Goal: Task Accomplishment & Management: Manage account settings

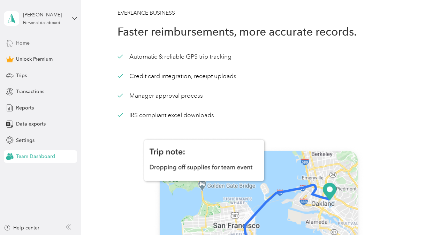
click at [36, 38] on div "Home" at bounding box center [40, 43] width 73 height 13
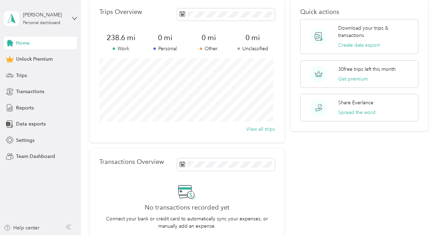
scroll to position [20, 0]
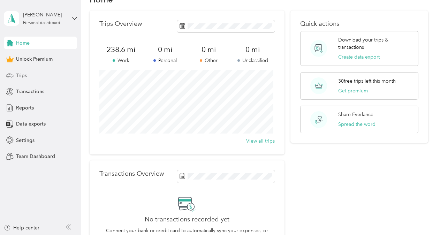
click at [30, 74] on div "Trips" at bounding box center [40, 75] width 73 height 13
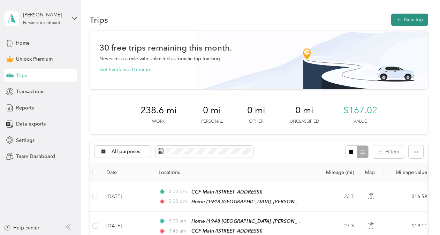
click at [411, 19] on button "New trip" at bounding box center [410, 20] width 37 height 12
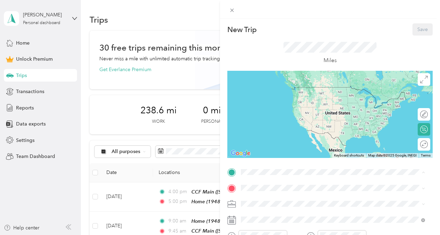
click at [284, 103] on div "Home 1948 [GEOGRAPHIC_DATA], [PERSON_NAME], [GEOGRAPHIC_DATA], [GEOGRAPHIC_DATA…" at bounding box center [338, 101] width 169 height 29
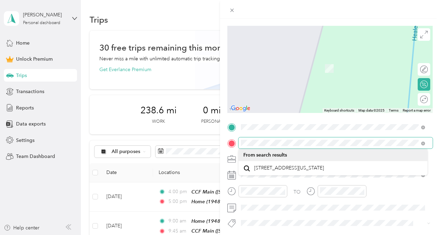
scroll to position [44, 0]
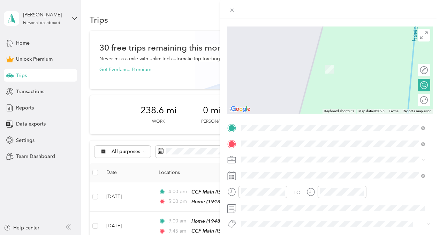
click at [318, 168] on span "2500 Metrohealth Drive Cleveland, Ohio 44109, United States" at bounding box center [289, 169] width 70 height 6
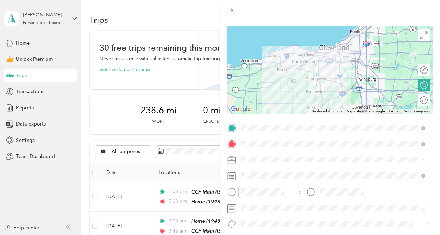
click at [254, 76] on li "Work" at bounding box center [333, 74] width 189 height 12
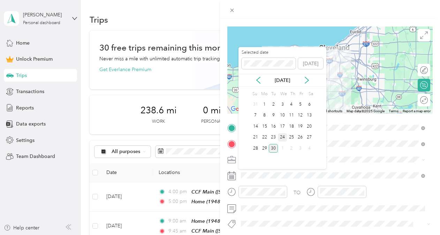
click at [280, 137] on div "24" at bounding box center [282, 137] width 9 height 9
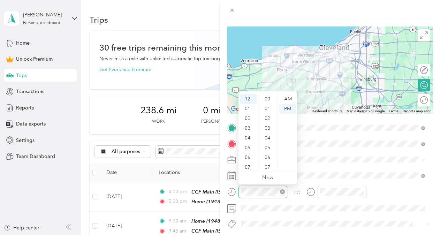
scroll to position [440, 0]
click at [248, 160] on div "09" at bounding box center [248, 157] width 17 height 10
click at [267, 100] on div "00" at bounding box center [268, 99] width 17 height 10
click at [268, 98] on div "00" at bounding box center [268, 99] width 17 height 10
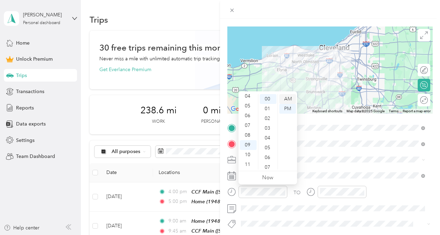
click at [289, 98] on div "AM" at bounding box center [288, 99] width 17 height 10
click at [288, 98] on div "AM" at bounding box center [288, 99] width 17 height 10
click at [267, 99] on div "00" at bounding box center [268, 99] width 17 height 10
click at [285, 99] on div "AM" at bounding box center [288, 99] width 17 height 10
click at [342, 153] on div "TO Add photo" at bounding box center [331, 198] width 206 height 153
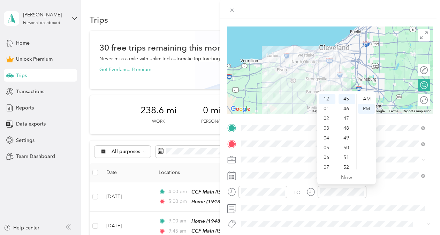
scroll to position [42, 0]
click at [330, 143] on div "09" at bounding box center [327, 145] width 17 height 10
click at [348, 116] on div "35" at bounding box center [347, 116] width 17 height 10
click at [369, 101] on div "AM" at bounding box center [366, 99] width 17 height 10
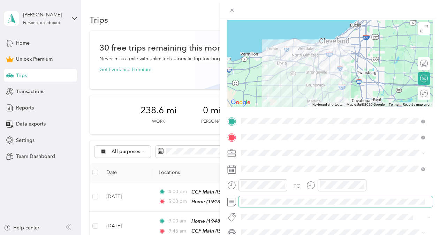
scroll to position [0, 0]
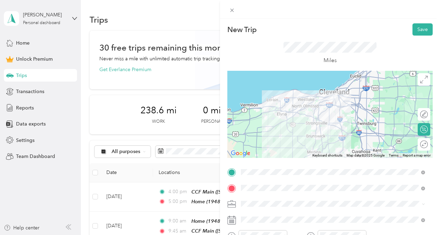
click at [423, 36] on div "Miles" at bounding box center [331, 53] width 206 height 35
click at [419, 30] on button "Save" at bounding box center [423, 29] width 20 height 12
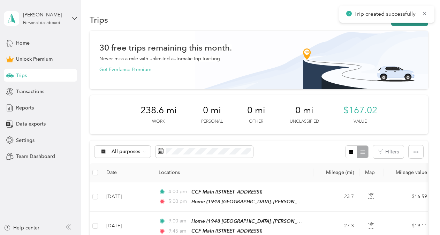
click at [404, 24] on button "New trip" at bounding box center [410, 20] width 37 height 12
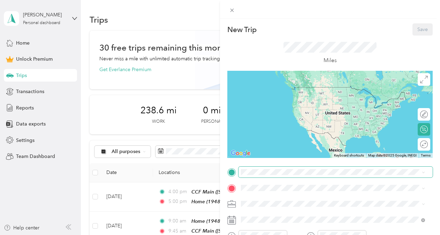
click at [251, 177] on span at bounding box center [336, 172] width 194 height 11
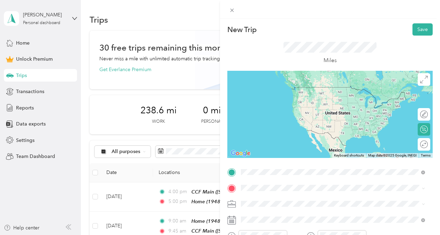
click at [295, 88] on span "2500 Metrohealth Drive Cleveland, Ohio 44109, United States" at bounding box center [289, 87] width 70 height 6
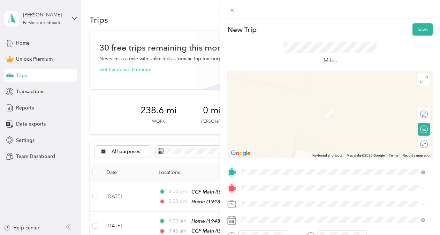
click at [251, 117] on div "Home 1948 [GEOGRAPHIC_DATA], [PERSON_NAME], [GEOGRAPHIC_DATA], [GEOGRAPHIC_DATA…" at bounding box center [333, 117] width 179 height 32
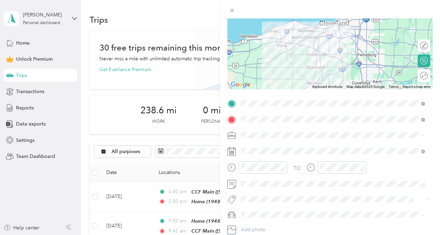
scroll to position [69, 0]
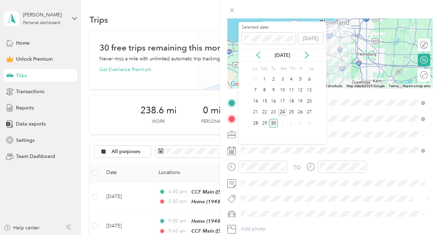
click at [281, 114] on div "24" at bounding box center [282, 112] width 9 height 9
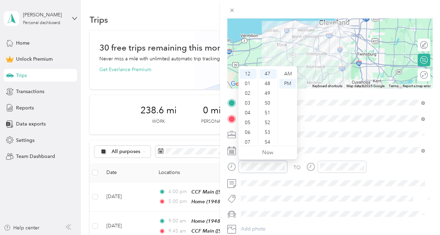
scroll to position [459, 0]
click at [250, 110] on div "04" at bounding box center [248, 113] width 17 height 10
click at [265, 112] on div "15" at bounding box center [268, 114] width 17 height 10
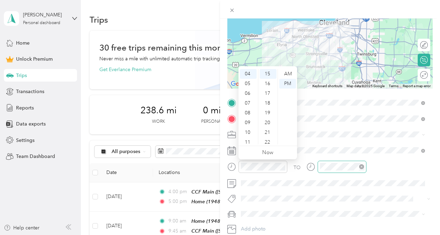
click at [343, 170] on div at bounding box center [342, 167] width 49 height 12
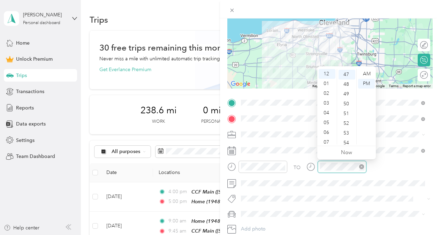
scroll to position [459, 0]
click at [328, 121] on div "05" at bounding box center [327, 123] width 17 height 10
click at [344, 72] on div "00" at bounding box center [347, 74] width 17 height 10
click at [395, 166] on div "TO" at bounding box center [331, 169] width 206 height 17
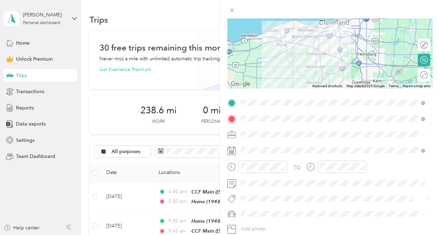
click at [286, 144] on div "Work" at bounding box center [333, 146] width 179 height 7
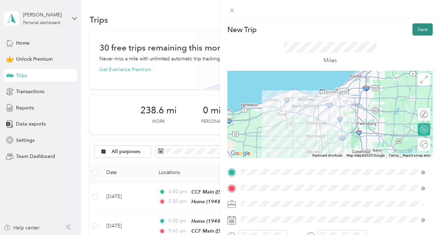
click at [417, 25] on button "Save" at bounding box center [423, 29] width 20 height 12
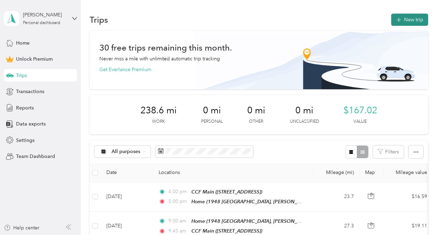
click at [401, 17] on button "New trip" at bounding box center [410, 20] width 37 height 12
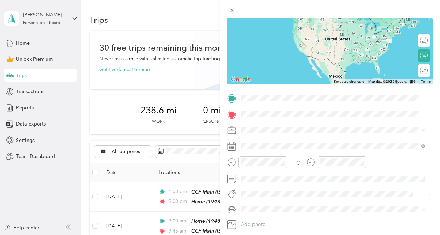
scroll to position [74, 0]
click at [228, 9] on span at bounding box center [233, 10] width 10 height 10
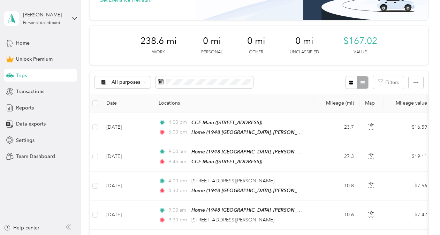
scroll to position [0, 0]
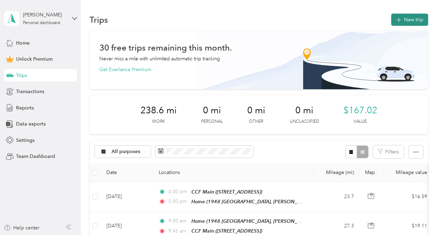
click at [401, 22] on button "New trip" at bounding box center [410, 20] width 37 height 12
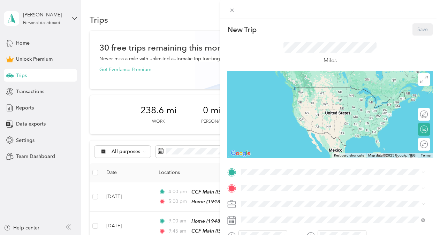
scroll to position [69, 0]
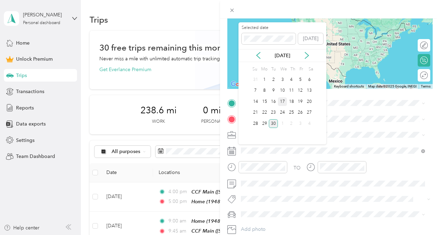
click at [282, 99] on div "17" at bounding box center [282, 101] width 9 height 9
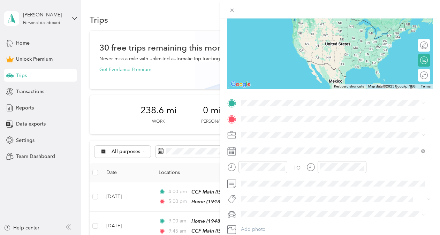
click at [265, 130] on span at bounding box center [336, 134] width 194 height 11
click at [259, 144] on div "Work" at bounding box center [333, 146] width 179 height 7
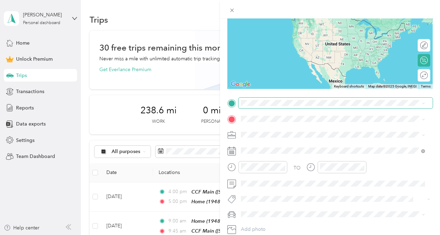
click at [261, 106] on span at bounding box center [336, 103] width 194 height 11
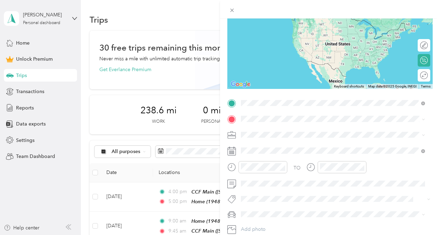
click at [269, 133] on div "UH Main 11100 Euclid Ave, Cleveland, OH, United States , 44106, Cleveland, OH, …" at bounding box center [276, 134] width 44 height 15
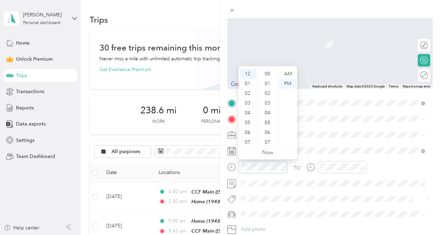
scroll to position [479, 0]
click at [247, 104] on div "03" at bounding box center [248, 103] width 17 height 10
click at [270, 87] on div "30" at bounding box center [268, 87] width 17 height 10
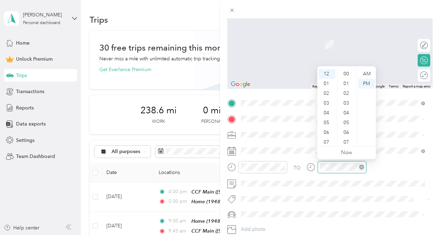
scroll to position [479, 0]
click at [328, 113] on div "04" at bounding box center [327, 113] width 17 height 10
click at [348, 92] on div "15" at bounding box center [347, 92] width 17 height 10
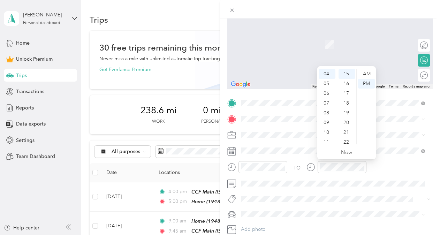
click at [251, 125] on div "TO Add photo" at bounding box center [331, 174] width 206 height 153
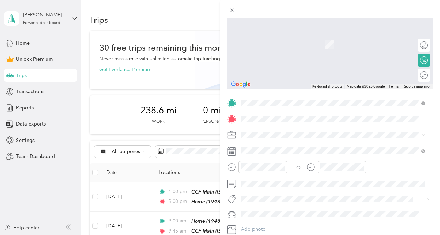
click at [250, 149] on div "Home 1948 [GEOGRAPHIC_DATA], [PERSON_NAME], [GEOGRAPHIC_DATA], [GEOGRAPHIC_DATA…" at bounding box center [333, 158] width 179 height 32
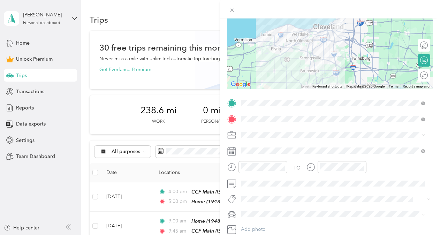
scroll to position [0, 0]
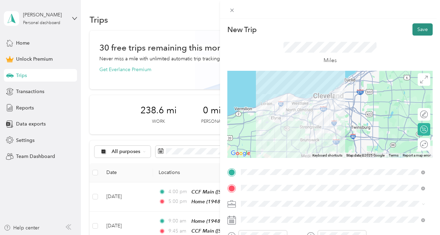
click at [417, 25] on button "Save" at bounding box center [423, 29] width 20 height 12
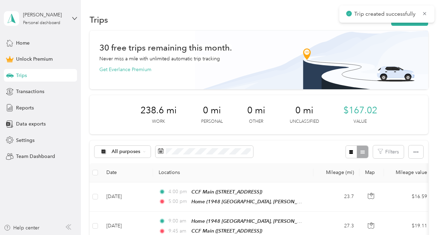
scroll to position [20, 0]
click at [406, 20] on button "New trip" at bounding box center [410, 20] width 37 height 12
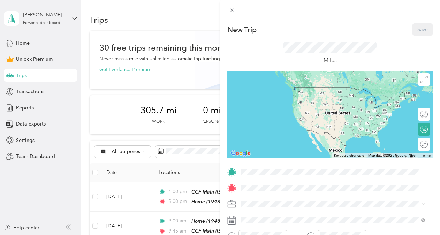
click at [272, 102] on span "1948 Plymouth Oval, [PERSON_NAME], [GEOGRAPHIC_DATA], [GEOGRAPHIC_DATA] , 44233…" at bounding box center [336, 105] width 164 height 21
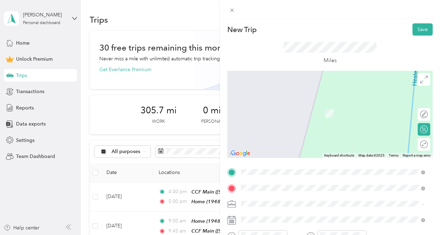
click at [281, 108] on div "CCF Main" at bounding box center [276, 106] width 44 height 6
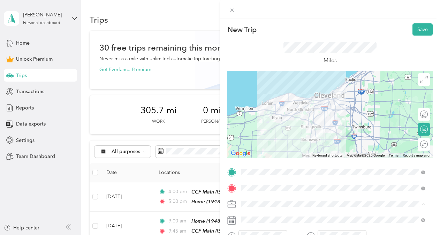
click at [257, 120] on li "Work" at bounding box center [333, 118] width 189 height 12
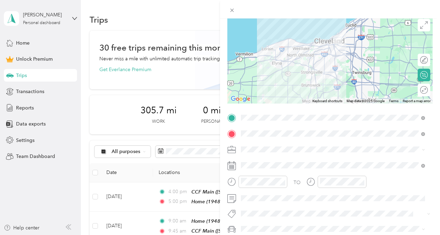
scroll to position [60, 0]
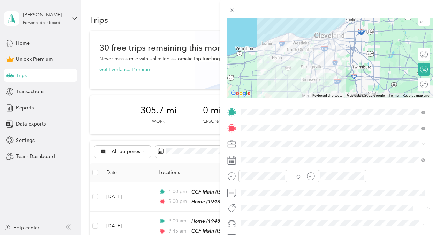
click at [304, 153] on div "TO Add photo" at bounding box center [331, 183] width 206 height 153
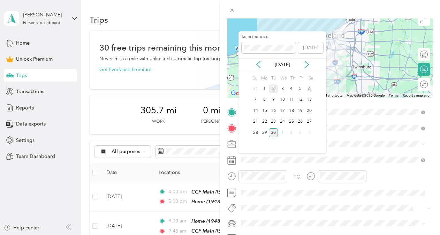
click at [272, 91] on div "2" at bounding box center [273, 88] width 9 height 9
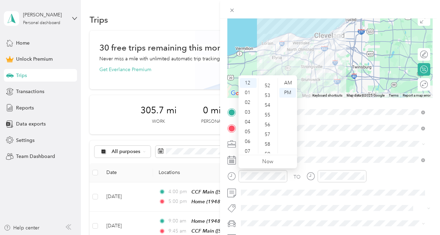
scroll to position [511, 0]
click at [250, 146] on div "09" at bounding box center [248, 145] width 17 height 10
click at [292, 85] on div "AM" at bounding box center [288, 83] width 17 height 10
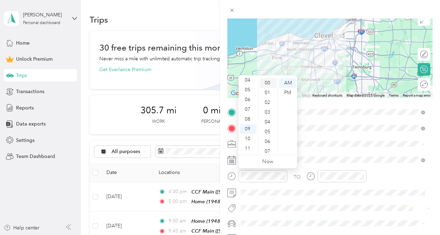
click at [266, 83] on div "00" at bounding box center [268, 83] width 17 height 10
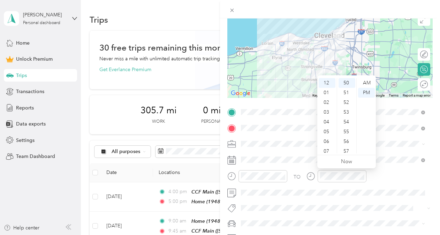
scroll to position [42, 0]
click at [328, 131] on div "09" at bounding box center [327, 129] width 17 height 10
click at [347, 105] on div "45" at bounding box center [347, 104] width 17 height 10
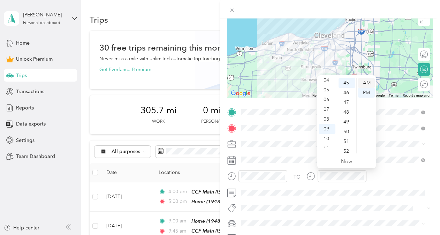
click at [369, 81] on div "AM" at bounding box center [366, 83] width 17 height 10
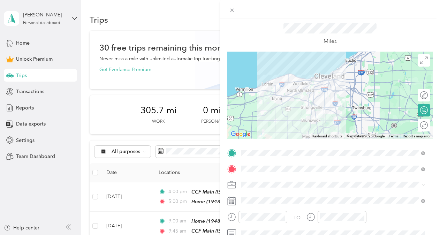
scroll to position [2, 0]
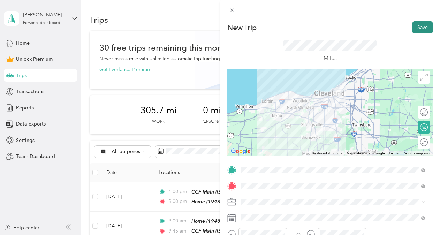
click at [415, 32] on button "Save" at bounding box center [423, 27] width 20 height 12
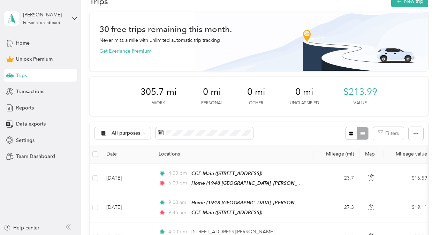
scroll to position [0, 0]
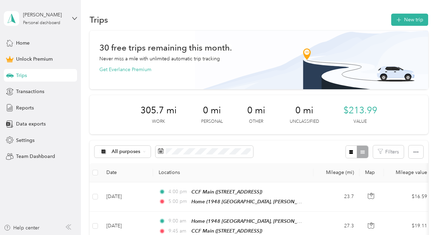
click at [405, 20] on button "New trip" at bounding box center [410, 20] width 37 height 12
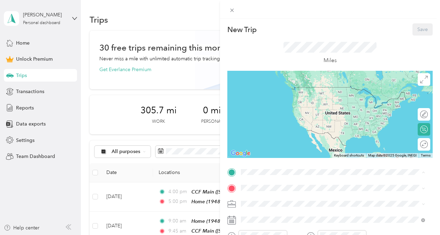
click at [277, 104] on span "1948 Plymouth Oval, [PERSON_NAME], [GEOGRAPHIC_DATA], [GEOGRAPHIC_DATA] , 44233…" at bounding box center [336, 105] width 164 height 21
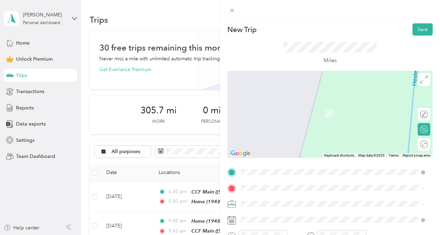
click at [276, 216] on span "[STREET_ADDRESS][PERSON_NAME][US_STATE]" at bounding box center [308, 213] width 109 height 6
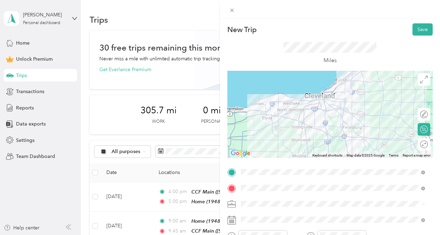
click at [289, 200] on span at bounding box center [336, 204] width 194 height 11
click at [264, 117] on div "Work" at bounding box center [333, 118] width 179 height 7
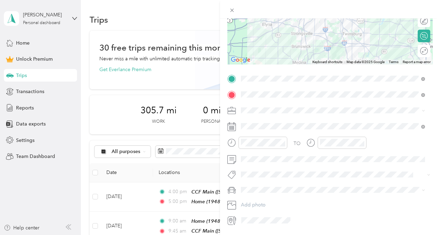
scroll to position [101, 0]
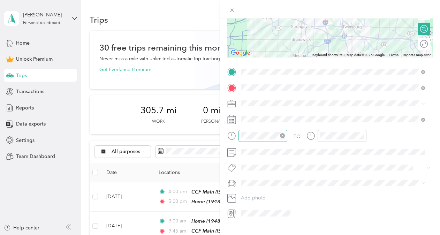
click at [282, 135] on icon "close-circle" at bounding box center [282, 135] width 5 height 5
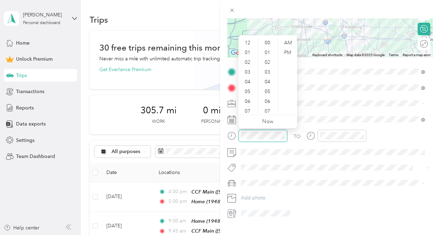
scroll to position [156, 0]
click at [247, 86] on div "09" at bounding box center [248, 90] width 17 height 10
click at [265, 40] on div "00" at bounding box center [268, 43] width 17 height 10
click at [267, 42] on div "00" at bounding box center [268, 43] width 17 height 10
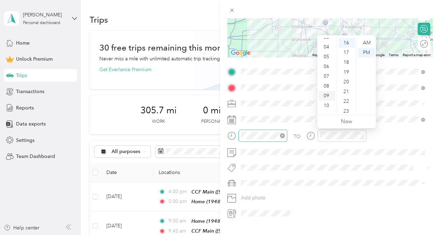
click at [329, 96] on div "09" at bounding box center [327, 96] width 17 height 10
click at [348, 80] on div "30" at bounding box center [347, 79] width 17 height 10
click at [345, 77] on div "40" at bounding box center [347, 78] width 17 height 10
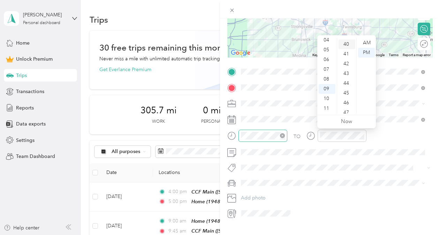
scroll to position [391, 0]
click at [365, 40] on div "AM" at bounding box center [366, 43] width 17 height 10
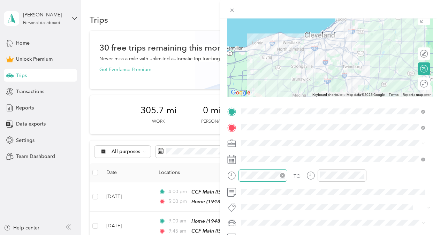
scroll to position [0, 0]
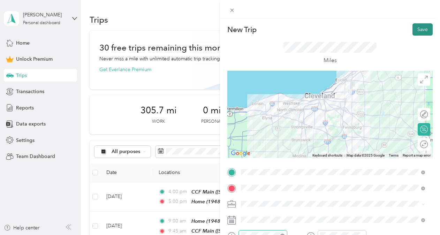
click at [417, 27] on button "Save" at bounding box center [423, 29] width 20 height 12
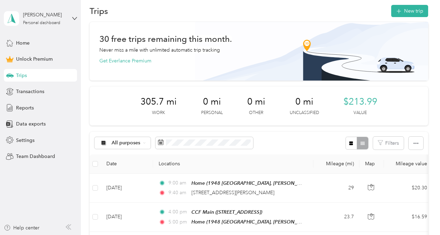
scroll to position [3, 0]
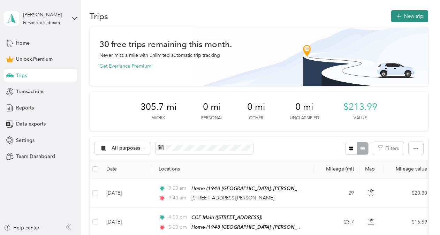
click at [409, 15] on button "New trip" at bounding box center [410, 16] width 37 height 12
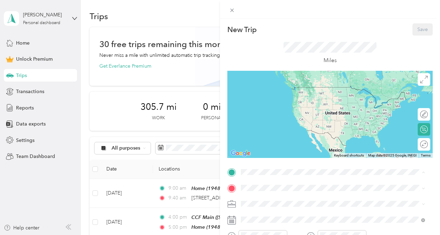
click at [286, 96] on span "1948 Plymouth Oval, [PERSON_NAME], [GEOGRAPHIC_DATA], [GEOGRAPHIC_DATA] , 44233…" at bounding box center [336, 105] width 164 height 21
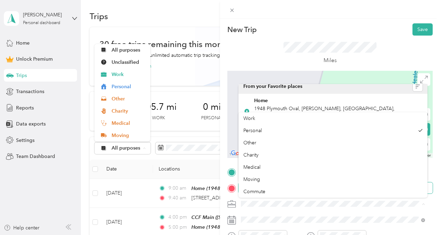
scroll to position [0, 0]
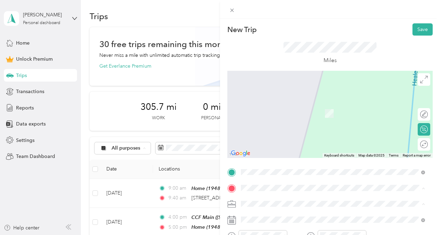
click at [283, 192] on span at bounding box center [336, 188] width 194 height 11
click at [276, 102] on span "[STREET_ADDRESS][US_STATE]" at bounding box center [289, 103] width 70 height 6
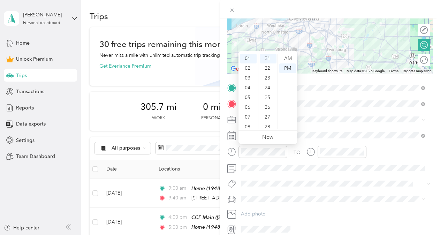
scroll to position [42, 0]
click at [248, 103] on div "09" at bounding box center [248, 105] width 17 height 10
click at [271, 60] on div "00" at bounding box center [268, 59] width 17 height 10
click at [290, 58] on div "AM" at bounding box center [288, 59] width 17 height 10
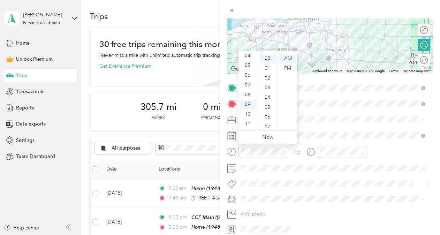
click at [364, 127] on div "TO Add photo" at bounding box center [331, 158] width 206 height 153
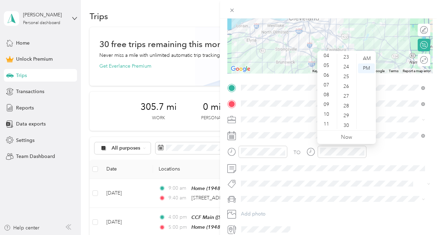
scroll to position [228, 0]
click at [330, 116] on div "10" at bounding box center [327, 115] width 17 height 10
click at [348, 59] on div "00" at bounding box center [347, 59] width 17 height 10
click at [370, 58] on div "AM" at bounding box center [366, 59] width 17 height 10
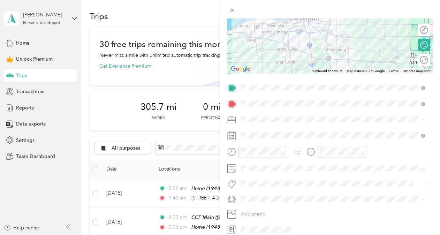
click at [254, 130] on span "Work" at bounding box center [250, 132] width 12 height 6
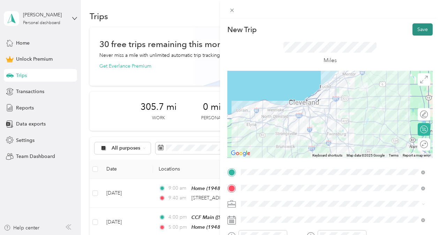
click at [417, 33] on button "Save" at bounding box center [423, 29] width 20 height 12
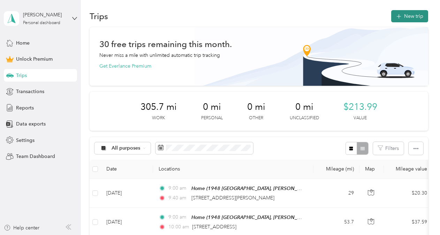
click at [412, 18] on button "New trip" at bounding box center [410, 16] width 37 height 12
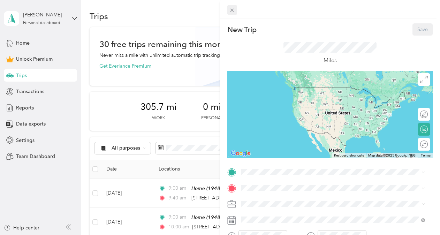
click at [229, 11] on icon at bounding box center [232, 10] width 6 height 6
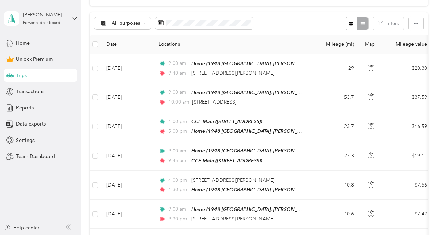
scroll to position [122, 0]
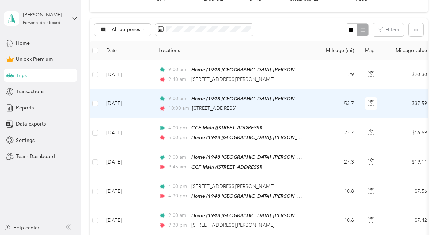
click at [314, 101] on td "53.7" at bounding box center [337, 103] width 46 height 29
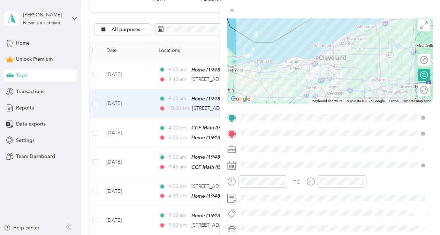
scroll to position [60, 0]
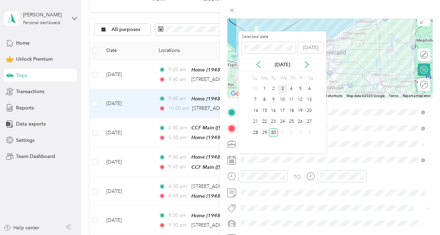
click at [282, 88] on div "3" at bounding box center [282, 88] width 9 height 9
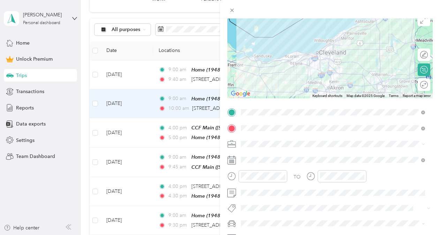
scroll to position [0, 0]
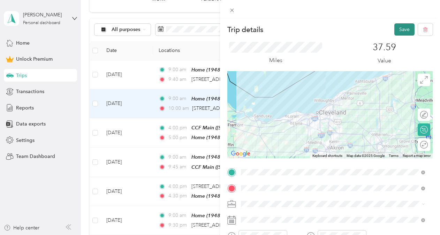
click at [395, 32] on button "Save" at bounding box center [405, 29] width 20 height 12
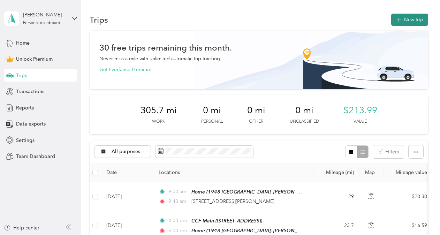
click at [403, 18] on button "New trip" at bounding box center [410, 20] width 37 height 12
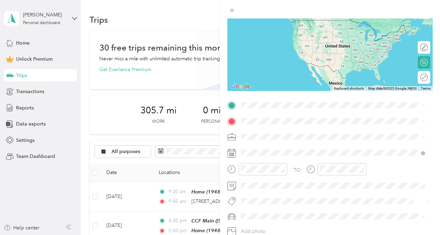
scroll to position [68, 0]
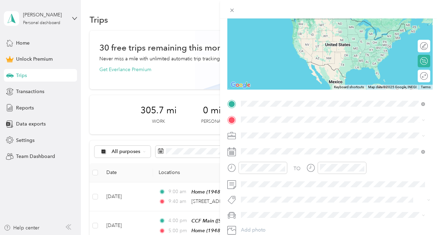
click at [293, 132] on span "[STREET_ADDRESS][US_STATE]" at bounding box center [289, 129] width 70 height 6
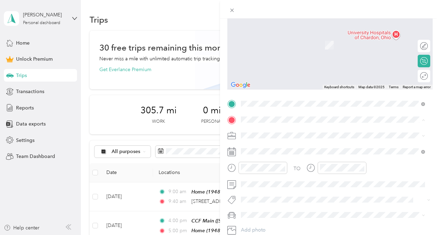
click at [273, 156] on span "1948 Plymouth Oval, [PERSON_NAME], [GEOGRAPHIC_DATA], [GEOGRAPHIC_DATA] , 44233…" at bounding box center [336, 162] width 164 height 21
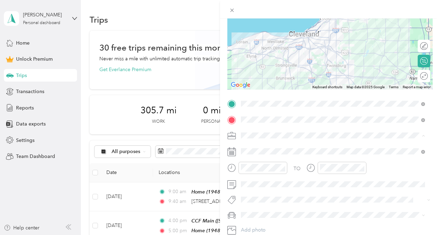
click at [253, 145] on span "Work" at bounding box center [250, 148] width 12 height 6
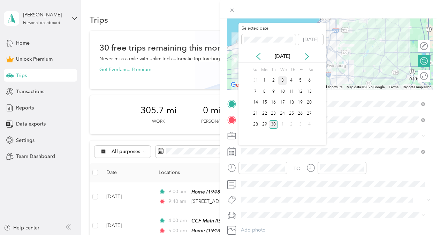
click at [281, 80] on div "3" at bounding box center [282, 80] width 9 height 9
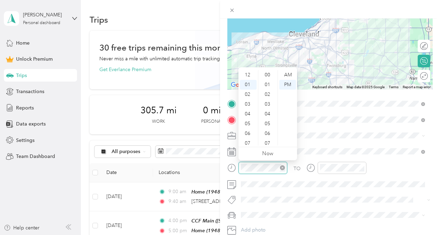
scroll to position [10, 0]
click at [248, 105] on div "04" at bounding box center [248, 104] width 17 height 10
click at [271, 77] on div "00" at bounding box center [268, 75] width 17 height 10
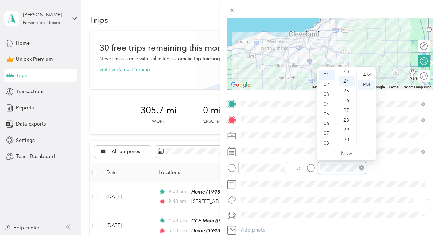
scroll to position [235, 0]
click at [328, 116] on div "05" at bounding box center [327, 114] width 17 height 10
click at [350, 76] on div "00" at bounding box center [347, 75] width 17 height 10
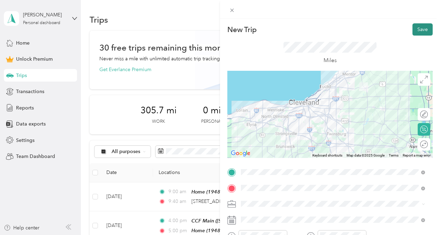
click at [415, 28] on button "Save" at bounding box center [423, 29] width 20 height 12
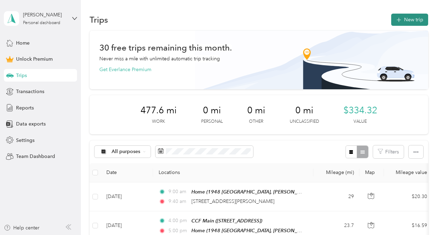
click at [407, 18] on button "New trip" at bounding box center [410, 20] width 37 height 12
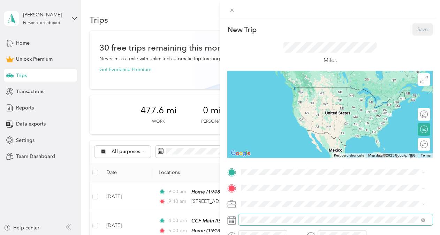
click at [256, 214] on span at bounding box center [336, 219] width 194 height 11
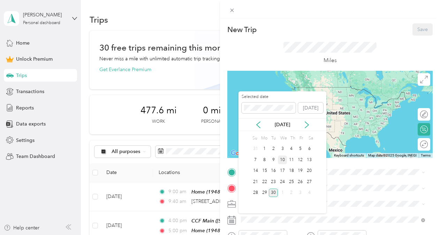
click at [282, 159] on div "10" at bounding box center [282, 160] width 9 height 9
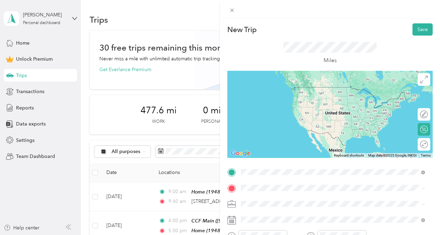
click at [274, 100] on span "[STREET_ADDRESS]" at bounding box center [276, 98] width 44 height 6
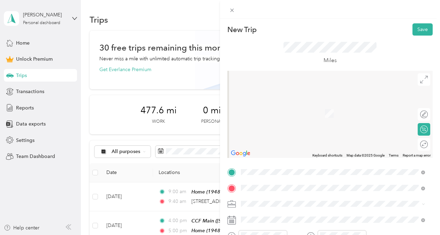
click at [287, 106] on span "2500 Metrohealth Drive Cleveland, Ohio 44109, United States" at bounding box center [289, 103] width 70 height 6
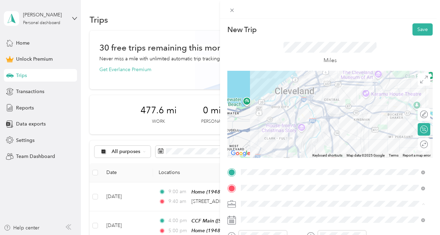
click at [253, 118] on span "Work" at bounding box center [250, 119] width 12 height 6
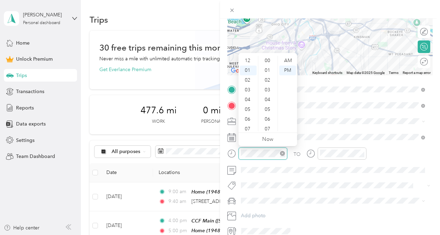
scroll to position [303, 0]
click at [249, 112] on div "09" at bounding box center [248, 111] width 17 height 10
click at [269, 61] on div "00" at bounding box center [268, 61] width 17 height 10
click at [289, 61] on div "AM" at bounding box center [288, 61] width 17 height 10
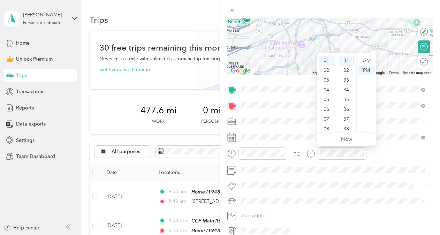
scroll to position [42, 0]
click at [325, 104] on div "09" at bounding box center [327, 107] width 17 height 10
click at [347, 106] on div "35" at bounding box center [347, 106] width 17 height 10
click at [366, 59] on div "AM" at bounding box center [366, 61] width 17 height 10
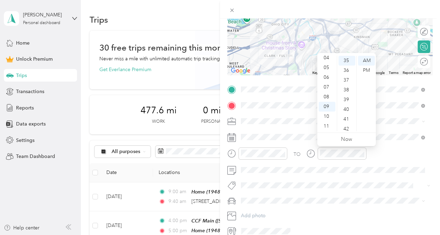
click at [414, 158] on div "TO" at bounding box center [331, 156] width 206 height 17
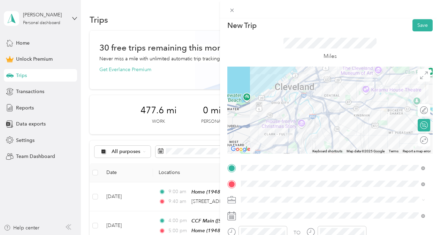
scroll to position [0, 0]
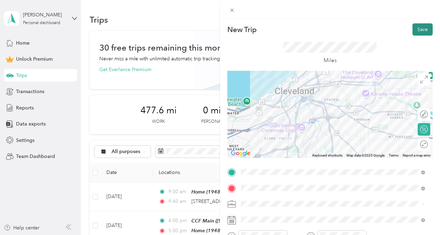
click at [419, 27] on button "Save" at bounding box center [423, 29] width 20 height 12
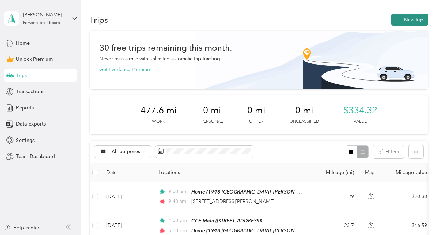
click at [411, 24] on button "New trip" at bounding box center [410, 20] width 37 height 12
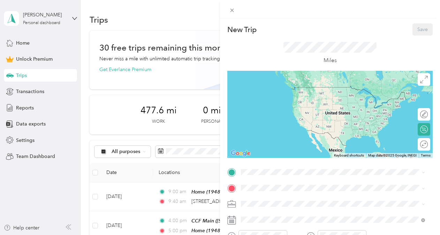
scroll to position [49, 0]
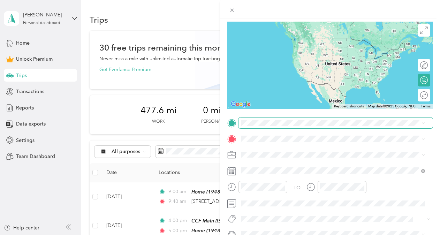
click at [263, 126] on span at bounding box center [336, 123] width 194 height 11
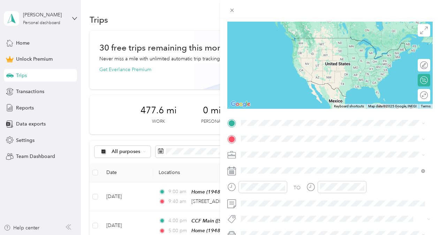
click at [278, 150] on span "2500 Metrohealth Drive Cleveland, Ohio 44109, United States" at bounding box center [289, 147] width 70 height 6
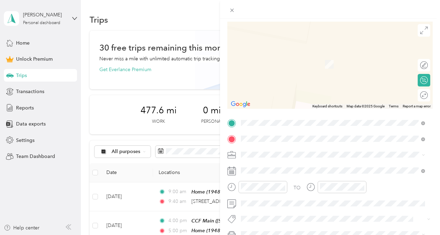
click at [281, 64] on span "[STREET_ADDRESS]" at bounding box center [276, 64] width 44 height 6
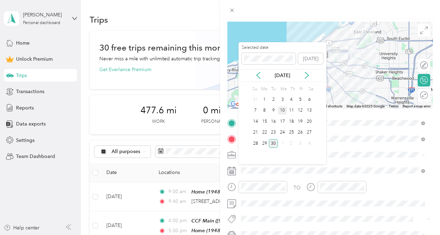
click at [283, 112] on div "10" at bounding box center [282, 110] width 9 height 9
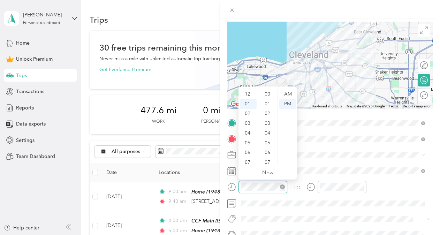
scroll to position [322, 0]
click at [249, 104] on div "02" at bounding box center [248, 104] width 17 height 10
click at [268, 93] on div "00" at bounding box center [268, 94] width 17 height 10
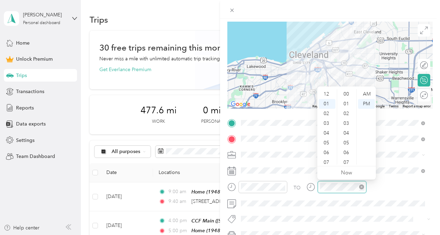
scroll to position [10, 0]
click at [328, 106] on div "02" at bounding box center [327, 104] width 17 height 10
click at [348, 100] on div "27" at bounding box center [347, 101] width 17 height 10
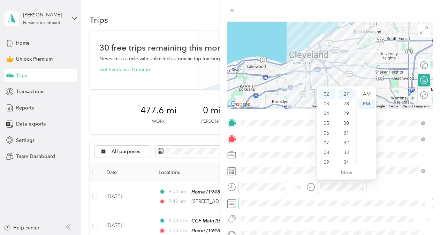
click at [376, 199] on span at bounding box center [336, 203] width 194 height 11
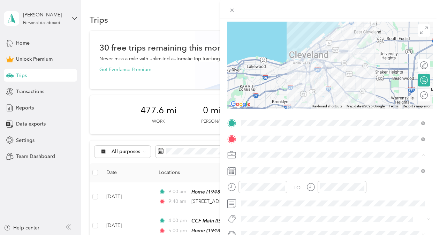
click at [249, 71] on li "Work" at bounding box center [333, 69] width 189 height 12
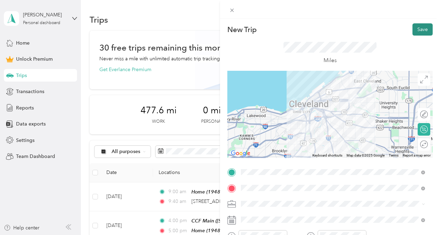
click at [423, 30] on button "Save" at bounding box center [423, 29] width 20 height 12
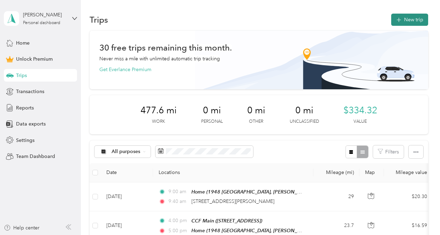
click at [415, 22] on button "New trip" at bounding box center [410, 20] width 37 height 12
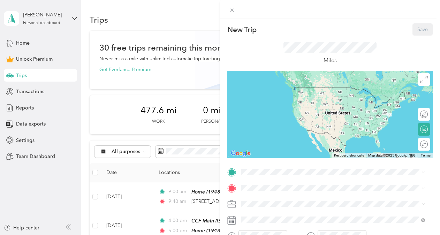
scroll to position [59, 0]
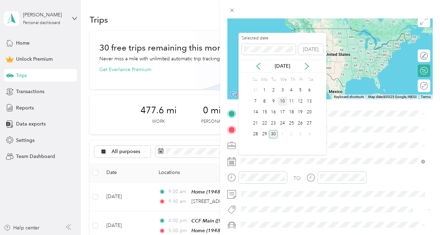
click at [283, 100] on div "10" at bounding box center [282, 101] width 9 height 9
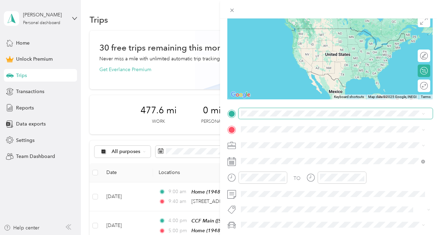
click at [249, 117] on span at bounding box center [336, 113] width 194 height 11
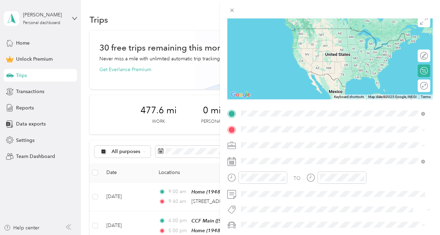
click at [271, 148] on span "[STREET_ADDRESS]" at bounding box center [276, 149] width 44 height 6
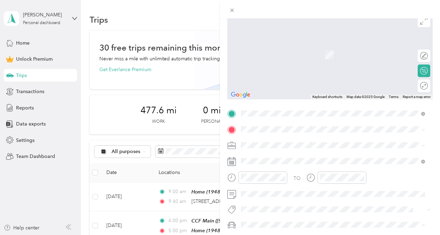
click at [265, 166] on div "Home 1948 [GEOGRAPHIC_DATA], [PERSON_NAME], [GEOGRAPHIC_DATA], [GEOGRAPHIC_DATA…" at bounding box center [338, 166] width 169 height 29
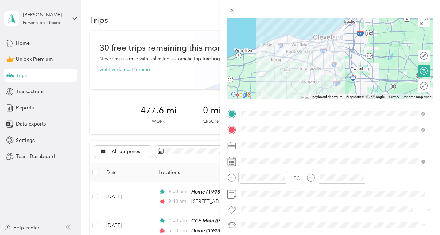
click at [254, 148] on span at bounding box center [336, 145] width 194 height 11
click at [251, 62] on li "Work" at bounding box center [333, 60] width 189 height 12
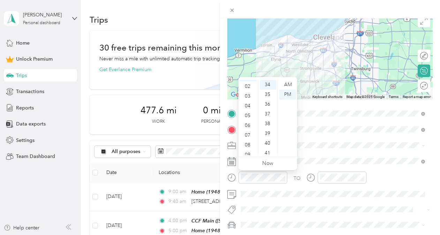
scroll to position [18, 0]
click at [250, 106] on div "04" at bounding box center [248, 106] width 17 height 10
click at [269, 86] on div "00" at bounding box center [268, 85] width 17 height 10
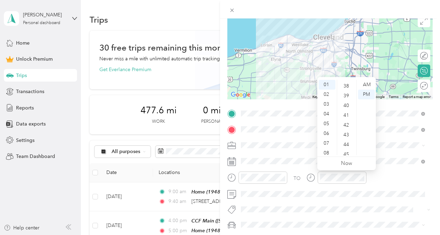
scroll to position [395, 0]
click at [326, 114] on div "04" at bounding box center [327, 114] width 17 height 10
click at [345, 117] on div "45" at bounding box center [347, 116] width 17 height 10
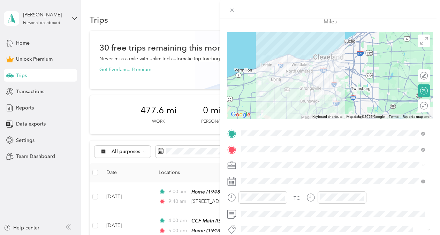
scroll to position [0, 0]
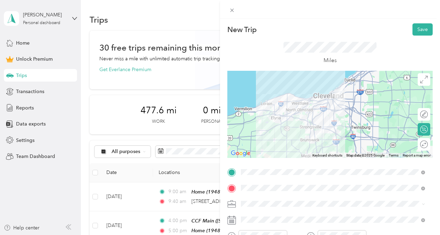
click at [413, 36] on div "Miles" at bounding box center [331, 53] width 206 height 35
click at [416, 27] on button "Save" at bounding box center [423, 29] width 20 height 12
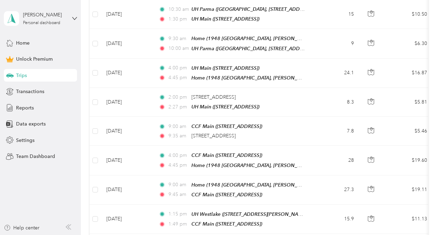
scroll to position [474, 0]
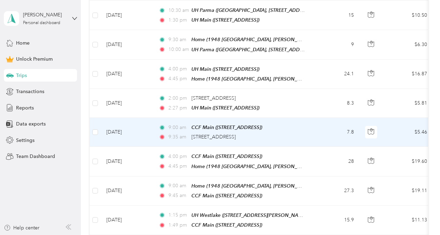
click at [299, 133] on div "9:35 am 2500 Metrohealth Drive, Cleveland" at bounding box center [232, 137] width 147 height 8
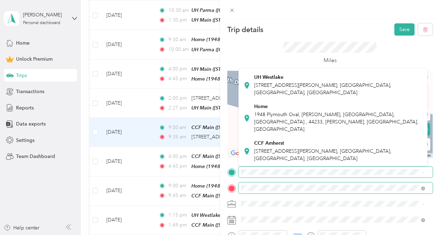
scroll to position [151, 0]
drag, startPoint x: 317, startPoint y: 142, endPoint x: 321, endPoint y: 176, distance: 34.1
click at [321, 235] on div "Trip details Save This trip cannot be edited because it is either under review,…" at bounding box center [218, 235] width 437 height 0
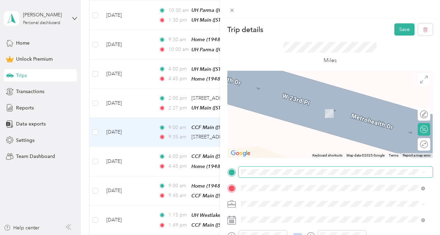
click at [321, 176] on span at bounding box center [336, 172] width 194 height 11
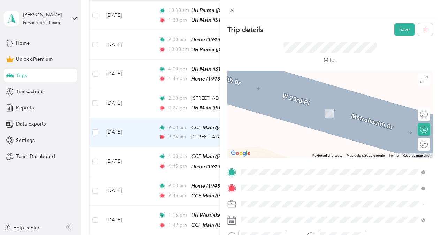
click at [280, 99] on span "1948 Plymouth Oval, [PERSON_NAME], [GEOGRAPHIC_DATA], [GEOGRAPHIC_DATA] , 44233…" at bounding box center [336, 105] width 164 height 21
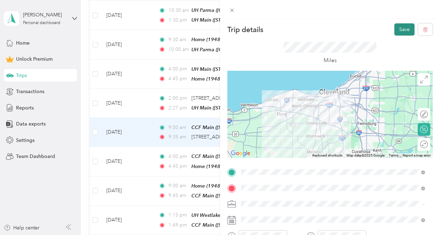
click at [396, 25] on button "Save" at bounding box center [405, 29] width 20 height 12
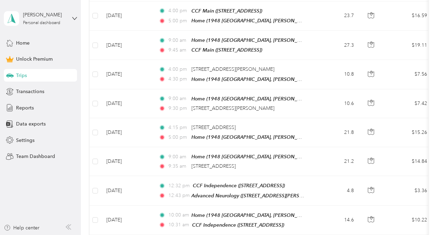
scroll to position [210, 0]
